Goal: Task Accomplishment & Management: Complete application form

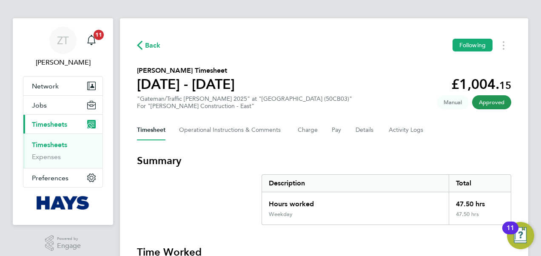
scroll to position [3, 0]
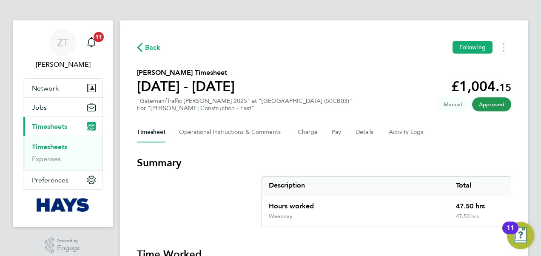
click at [46, 128] on span "Timesheets" at bounding box center [49, 127] width 35 height 8
click at [138, 46] on icon "button" at bounding box center [140, 47] width 6 height 9
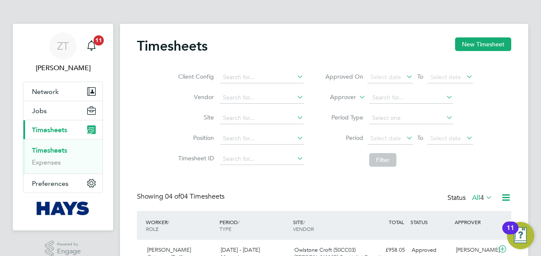
click at [353, 96] on label "Approver" at bounding box center [337, 97] width 38 height 9
click at [337, 106] on li "Worker" at bounding box center [335, 107] width 42 height 11
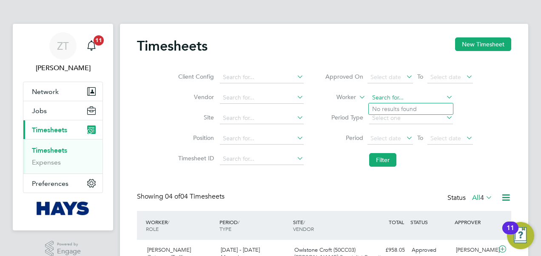
click at [406, 95] on input at bounding box center [411, 98] width 84 height 12
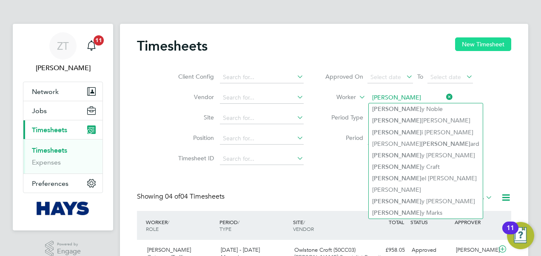
type input "[PERSON_NAME]"
click at [481, 42] on button "New Timesheet" at bounding box center [483, 44] width 56 height 14
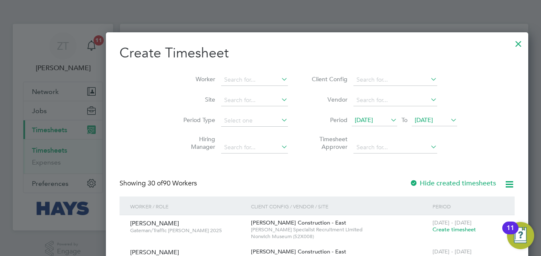
scroll to position [1692, 329]
click at [221, 152] on input at bounding box center [254, 148] width 67 height 12
click at [221, 79] on input at bounding box center [254, 80] width 67 height 12
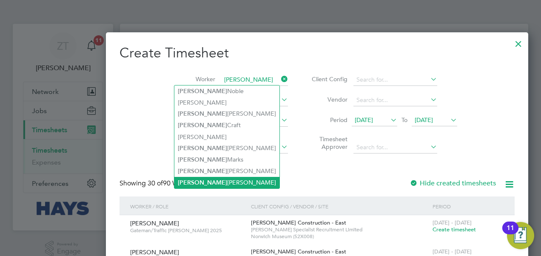
click at [195, 181] on li "[PERSON_NAME]" at bounding box center [226, 182] width 105 height 11
type input "[PERSON_NAME]"
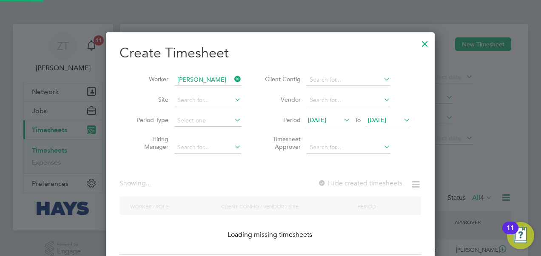
scroll to position [4, 4]
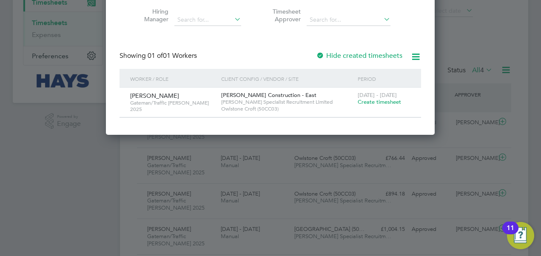
click at [380, 102] on span "Create timesheet" at bounding box center [379, 101] width 43 height 7
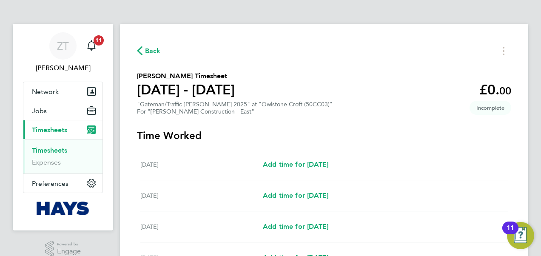
click at [148, 51] on span "Back" at bounding box center [153, 51] width 16 height 10
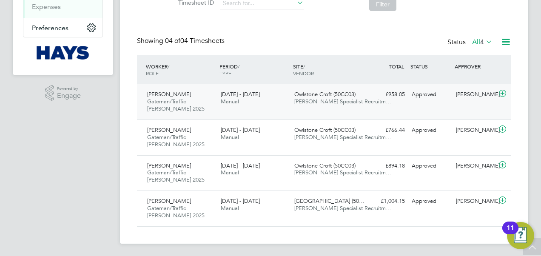
click at [412, 101] on div "[PERSON_NAME] [PERSON_NAME]/Traffic [PERSON_NAME] 2025 [DATE] - [DATE] [DATE] -…" at bounding box center [324, 101] width 374 height 35
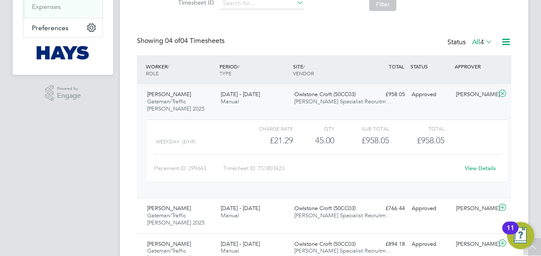
click at [473, 165] on link "View Details" at bounding box center [480, 168] width 31 height 7
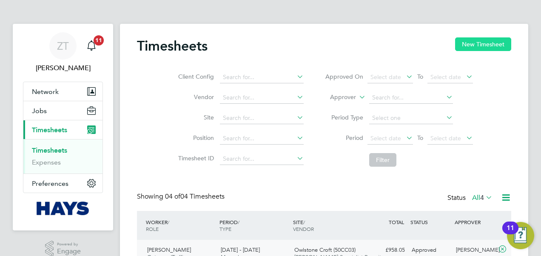
click at [478, 40] on button "New Timesheet" at bounding box center [483, 44] width 56 height 14
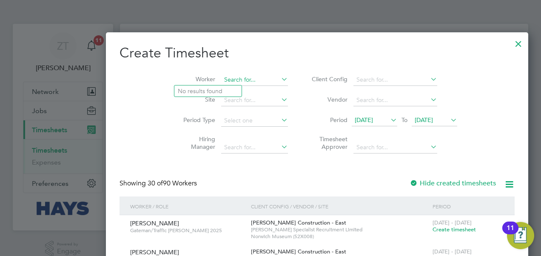
click at [221, 80] on input at bounding box center [254, 80] width 67 height 12
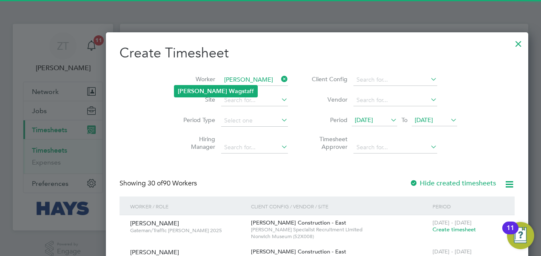
click at [190, 87] on li "[PERSON_NAME] [PERSON_NAME]" at bounding box center [215, 91] width 83 height 11
type input "[PERSON_NAME]"
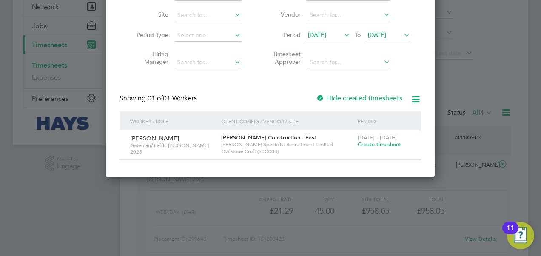
click at [374, 144] on span "Create timesheet" at bounding box center [379, 144] width 43 height 7
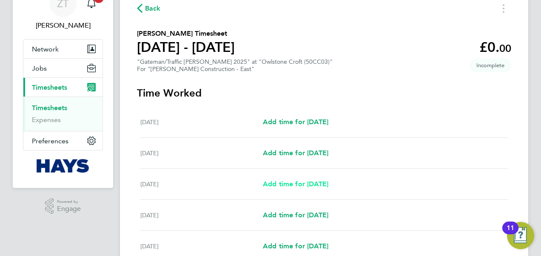
click at [288, 184] on span "Add time for [DATE]" at bounding box center [296, 184] width 66 height 8
select select "60"
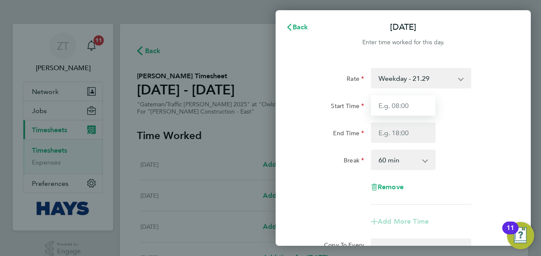
click at [402, 102] on input "Start Time" at bounding box center [403, 105] width 65 height 20
type input "07:30"
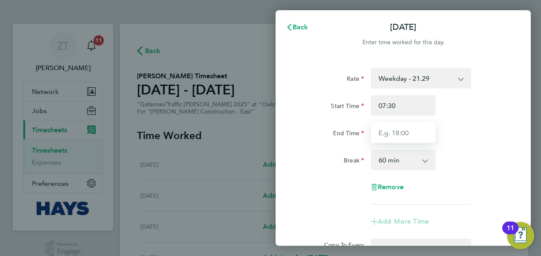
type input "17:00"
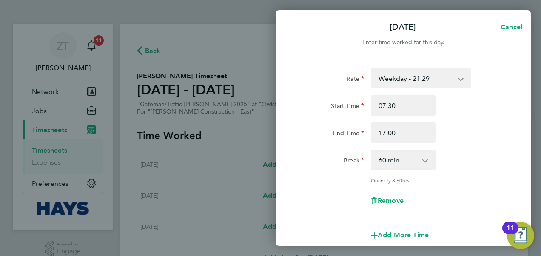
click at [394, 157] on select "0 min 15 min 30 min 45 min 60 min 75 min 90 min" at bounding box center [398, 160] width 53 height 19
select select "30"
click at [372, 151] on select "0 min 15 min 30 min 45 min 60 min 75 min 90 min" at bounding box center [398, 160] width 53 height 19
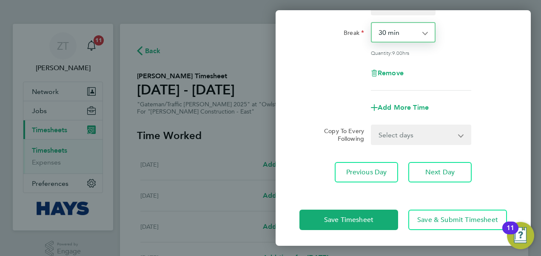
click at [416, 132] on select "Select days Day [DATE] [DATE] [DATE] [DATE]" at bounding box center [416, 135] width 89 height 19
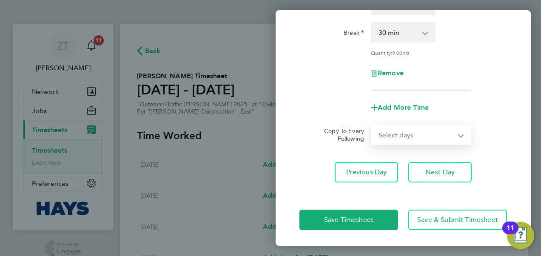
select select "DAY"
click at [372, 126] on select "Select days Day [DATE] [DATE] [DATE] [DATE]" at bounding box center [416, 135] width 89 height 19
select select "[DATE]"
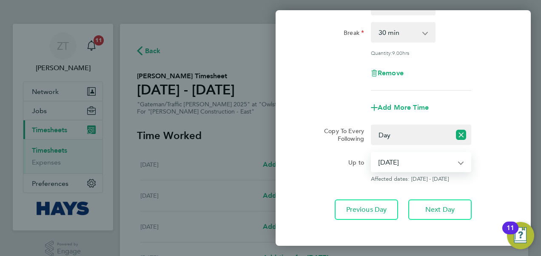
click at [423, 161] on select "[DATE] [DATE] [DATE] [DATE]" at bounding box center [416, 162] width 88 height 19
drag, startPoint x: 423, startPoint y: 160, endPoint x: 428, endPoint y: 160, distance: 5.1
click at [423, 160] on select "[DATE] [DATE] [DATE] [DATE]" at bounding box center [416, 162] width 88 height 19
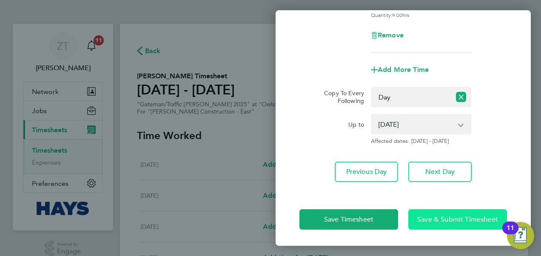
click at [442, 214] on button "Save & Submit Timesheet" at bounding box center [457, 219] width 99 height 20
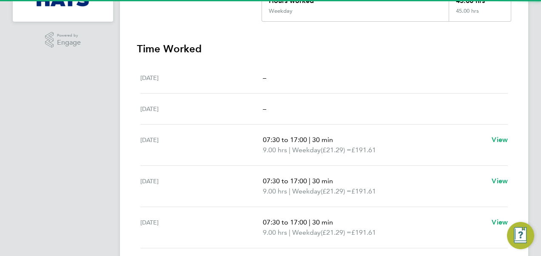
scroll to position [213, 0]
